Goal: Task Accomplishment & Management: Manage account settings

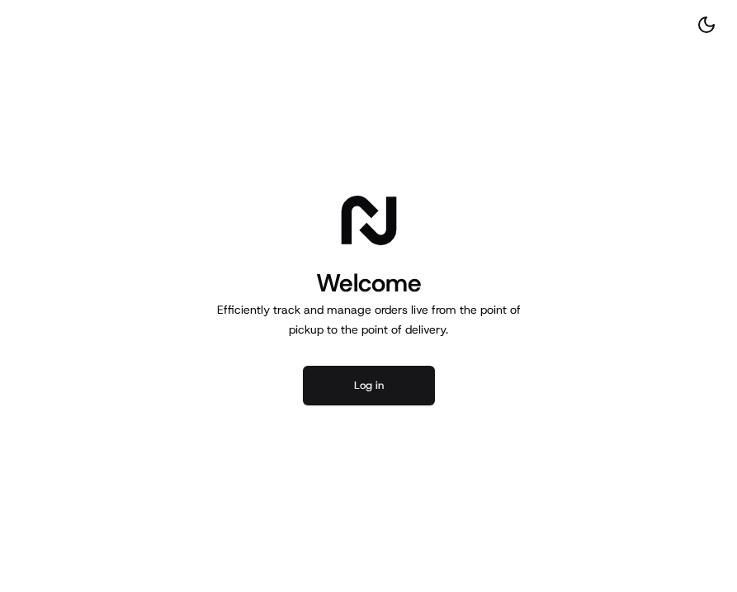
click at [383, 384] on button "Log in" at bounding box center [369, 386] width 132 height 40
